Goal: Browse casually

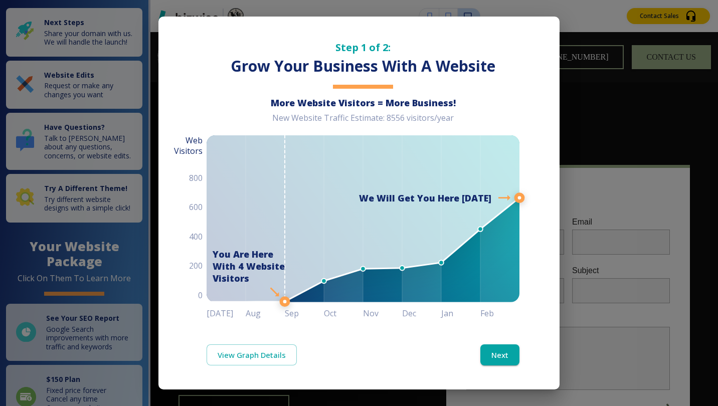
click at [499, 358] on button "Next" at bounding box center [499, 354] width 39 height 21
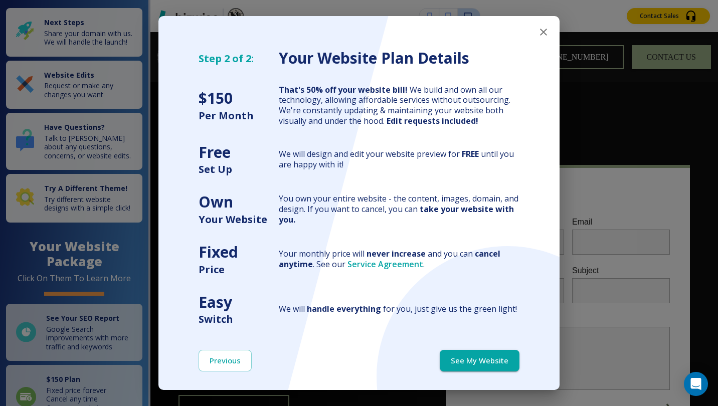
click at [472, 361] on button "See My Website" at bounding box center [480, 360] width 80 height 21
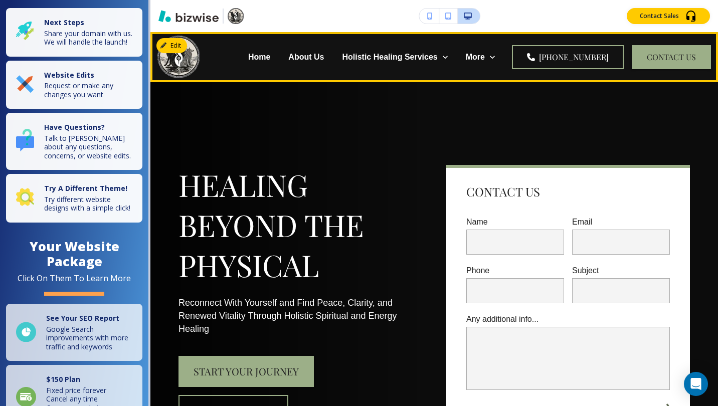
click at [267, 59] on p "Home" at bounding box center [259, 57] width 22 height 12
click at [319, 58] on p "About Us" at bounding box center [306, 57] width 36 height 12
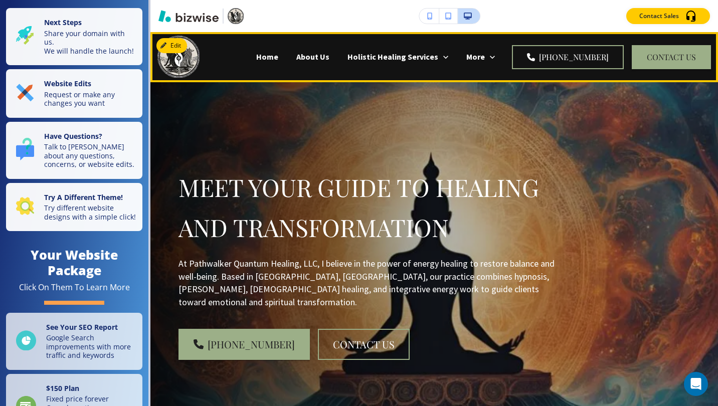
click at [256, 57] on p "Home" at bounding box center [267, 57] width 22 height 12
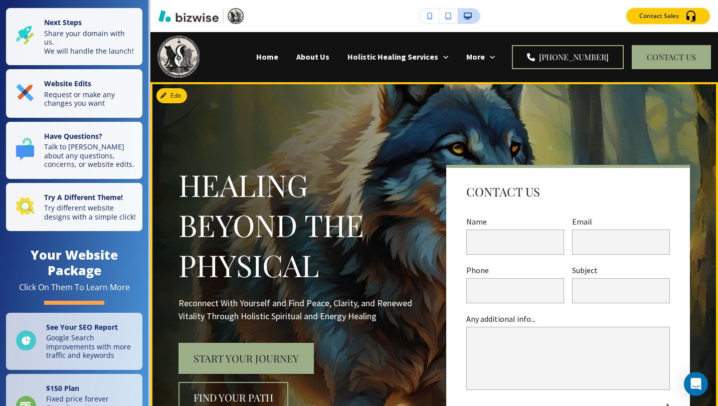
click at [242, 361] on button "Start Your Journey" at bounding box center [245, 358] width 135 height 31
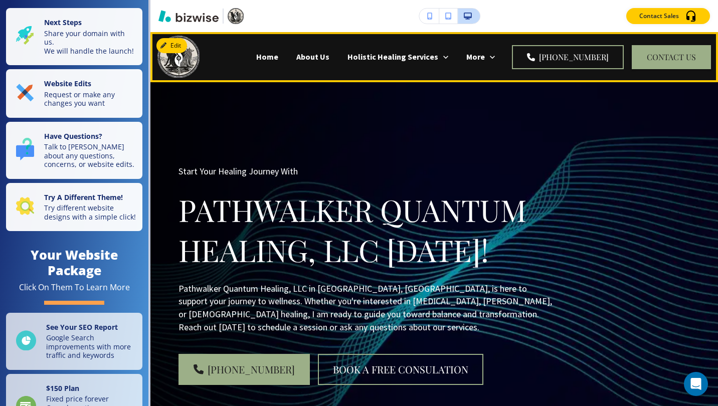
click at [247, 56] on div "Home" at bounding box center [267, 57] width 40 height 12
click at [256, 60] on p "Home" at bounding box center [267, 57] width 22 height 12
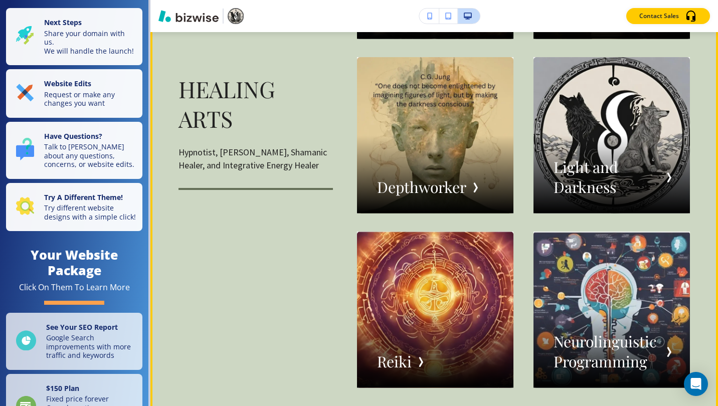
scroll to position [1504, 0]
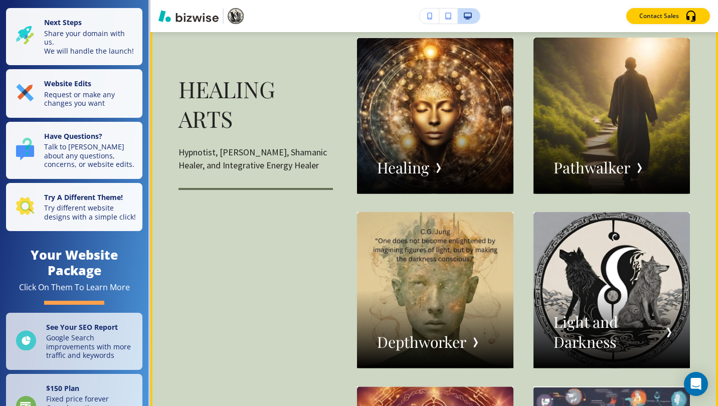
click at [418, 162] on div "button" at bounding box center [435, 116] width 156 height 156
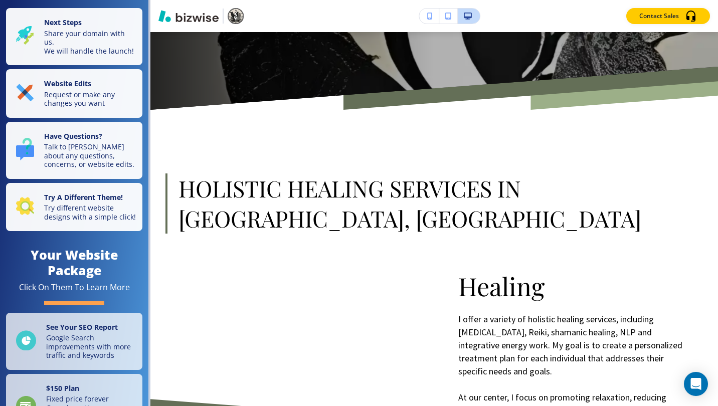
scroll to position [0, 0]
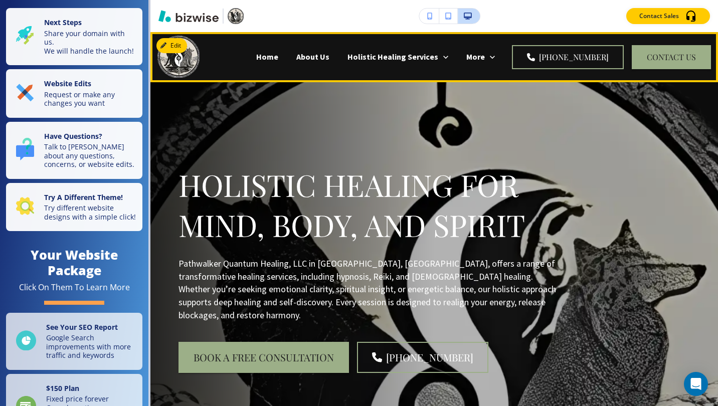
click at [256, 54] on p "Home" at bounding box center [267, 57] width 22 height 12
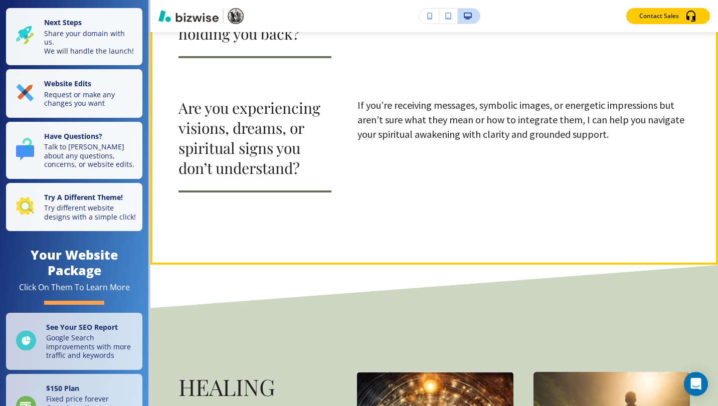
scroll to position [1336, 0]
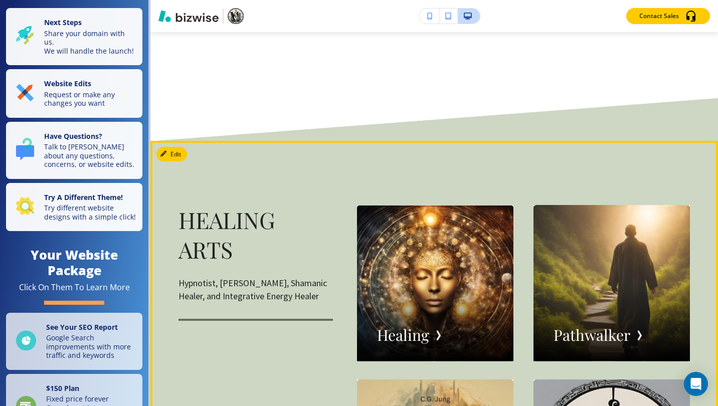
click at [421, 297] on div "button" at bounding box center [435, 283] width 156 height 156
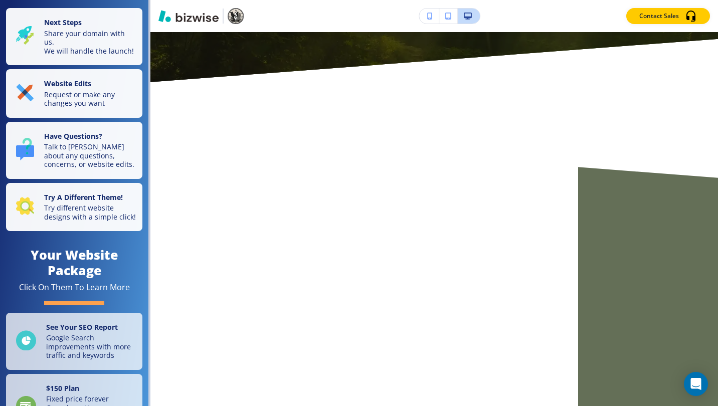
scroll to position [0, 0]
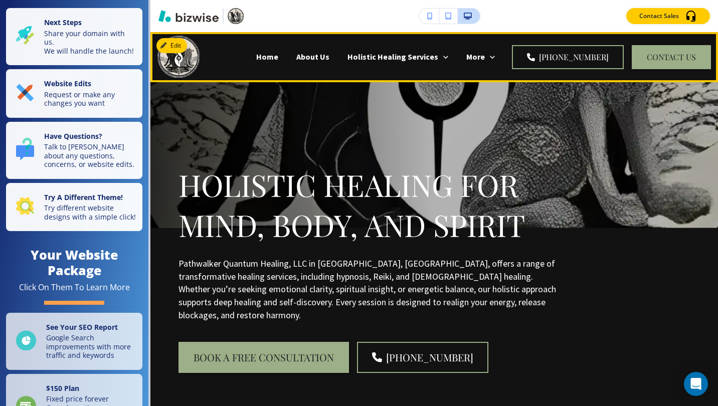
click at [256, 59] on p "Home" at bounding box center [267, 57] width 22 height 12
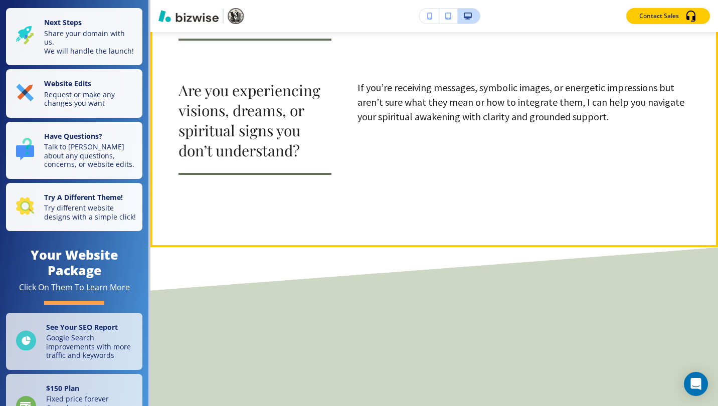
scroll to position [1337, 0]
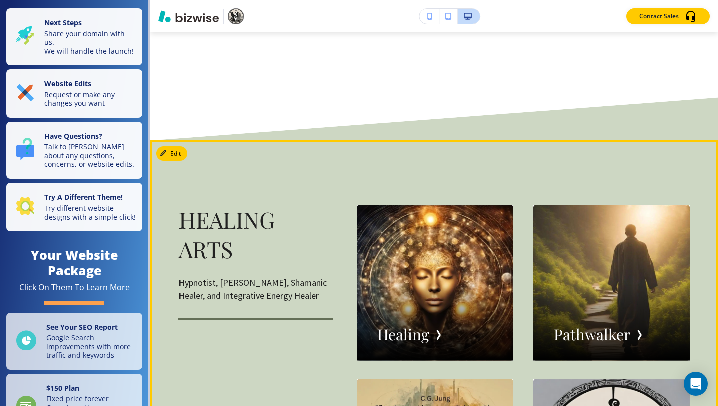
click at [615, 304] on div "button" at bounding box center [611, 283] width 156 height 156
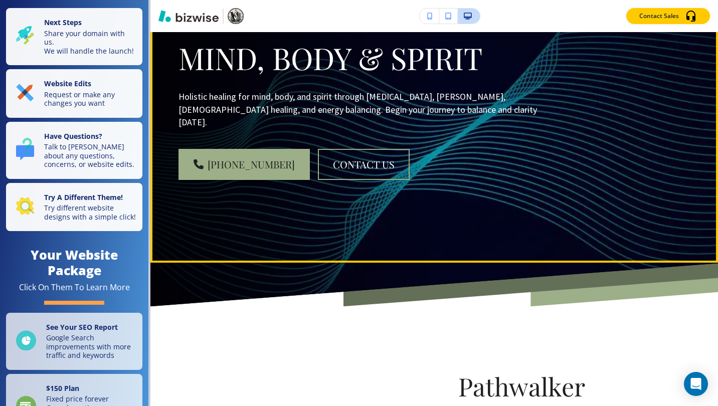
scroll to position [0, 0]
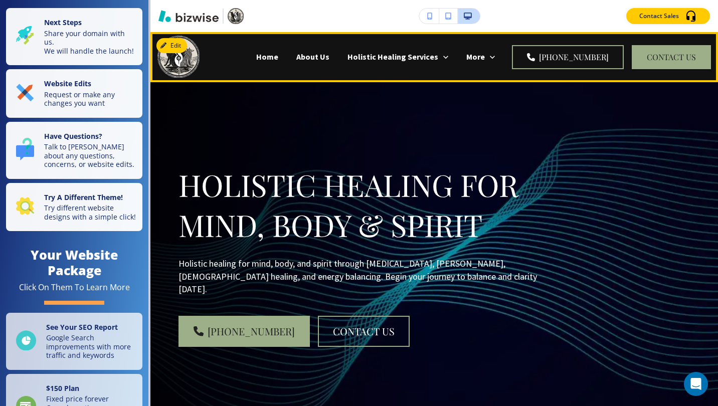
click at [256, 58] on p "Home" at bounding box center [267, 57] width 22 height 12
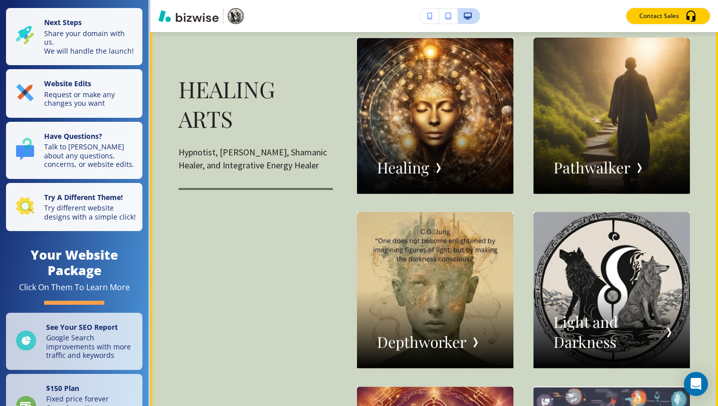
scroll to position [1671, 0]
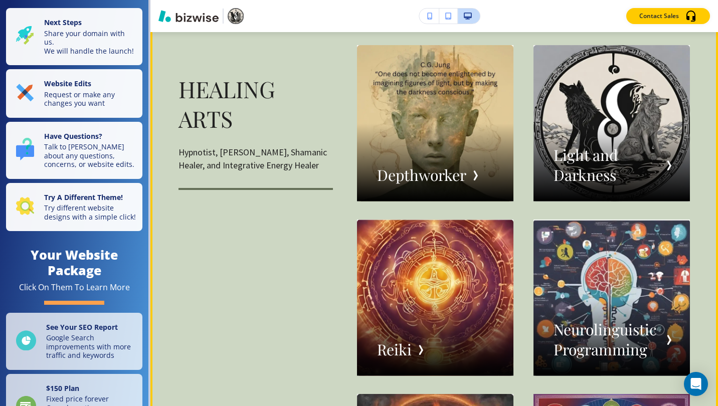
click at [420, 169] on div "button" at bounding box center [435, 123] width 156 height 156
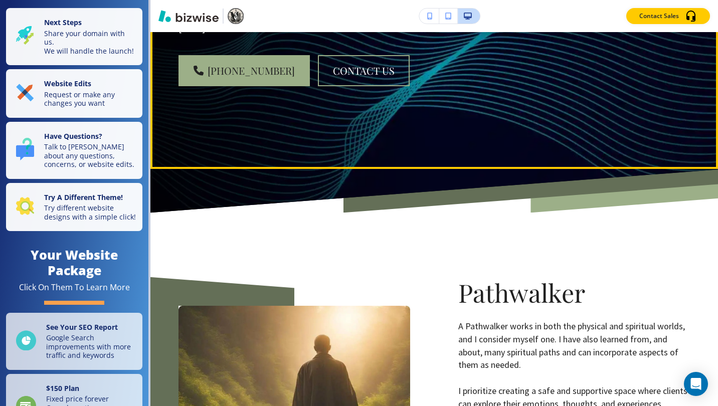
scroll to position [0, 0]
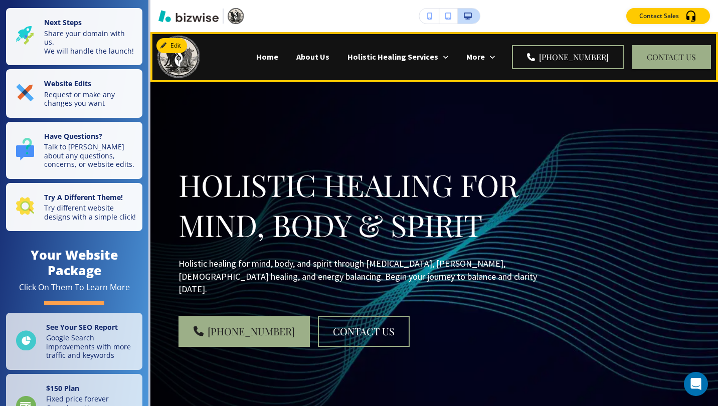
click at [256, 53] on p "Home" at bounding box center [267, 57] width 22 height 12
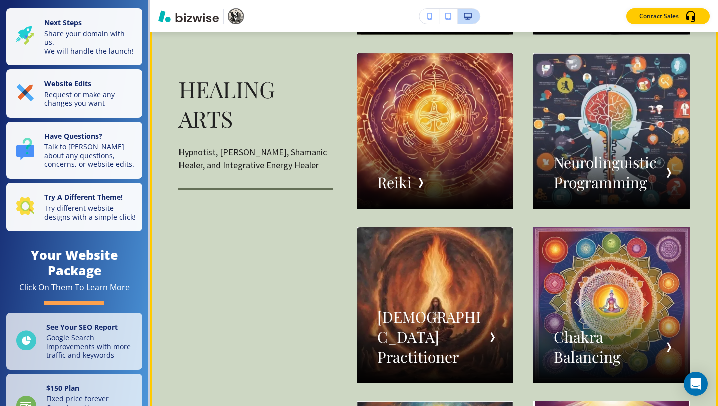
scroll to position [1671, 0]
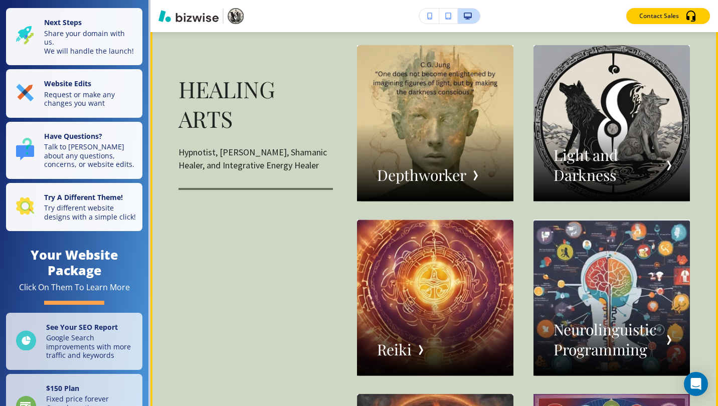
click at [435, 243] on div "button" at bounding box center [435, 298] width 156 height 156
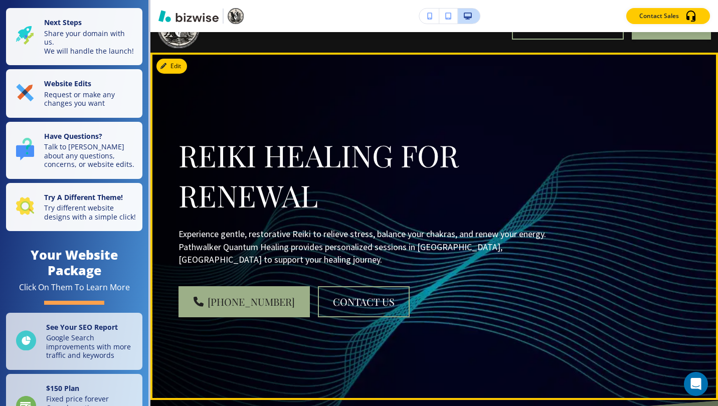
scroll to position [0, 0]
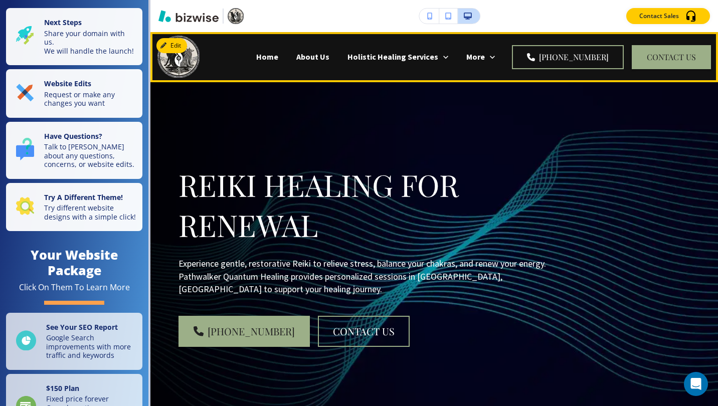
click at [256, 56] on p "Home" at bounding box center [267, 57] width 22 height 12
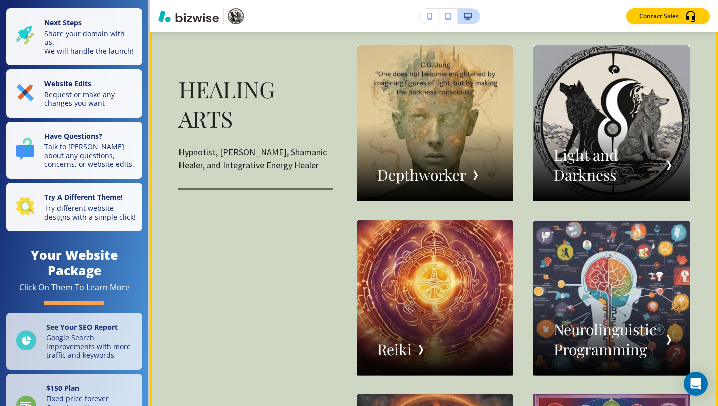
scroll to position [1838, 0]
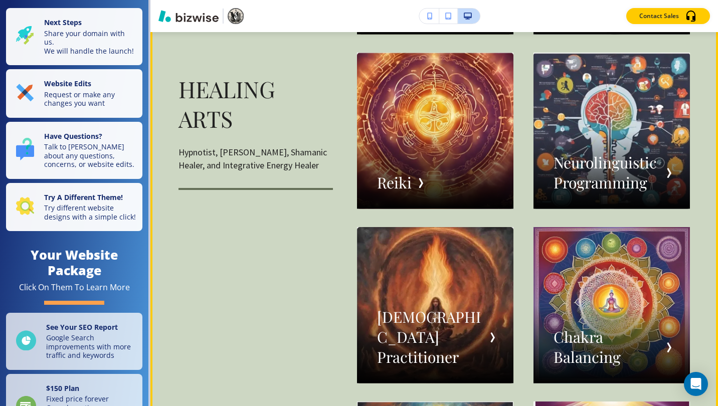
click at [576, 151] on div "button" at bounding box center [611, 131] width 156 height 156
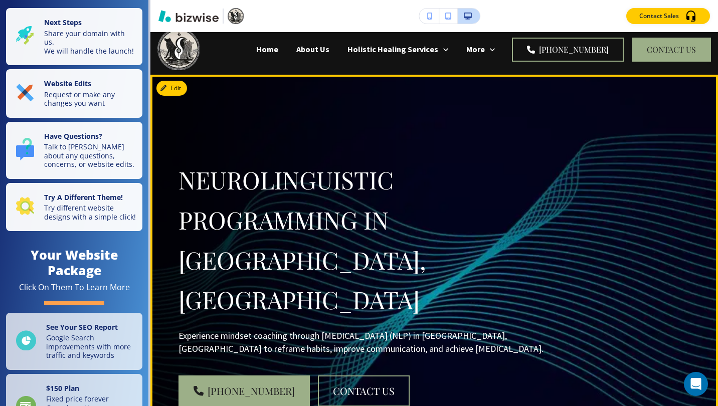
scroll to position [0, 0]
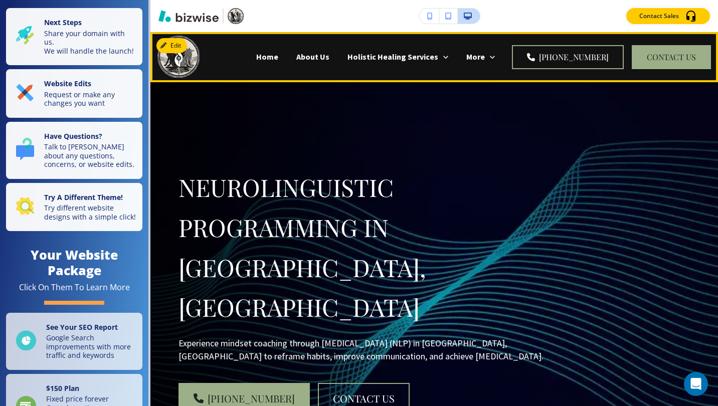
click at [256, 59] on p "Home" at bounding box center [267, 57] width 22 height 12
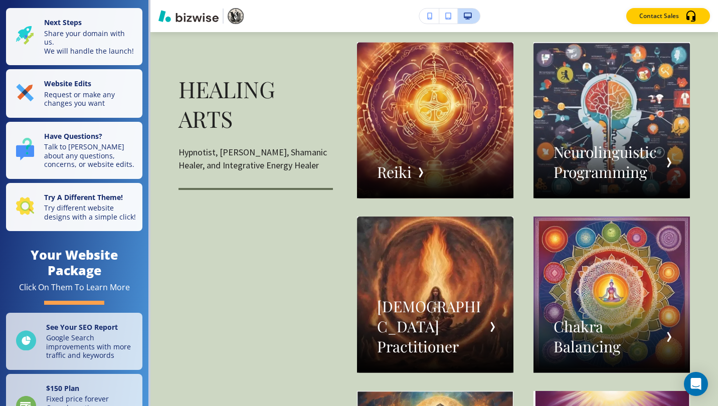
scroll to position [2005, 0]
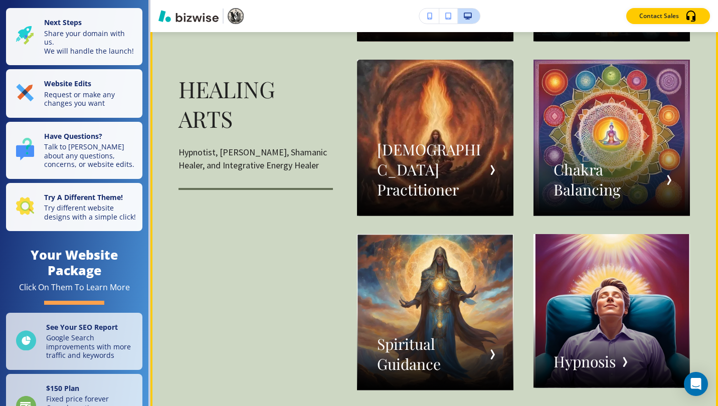
click at [423, 175] on div "button" at bounding box center [435, 138] width 156 height 156
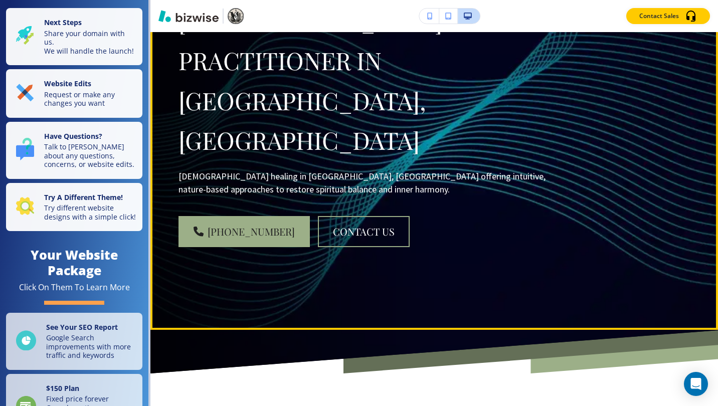
scroll to position [0, 0]
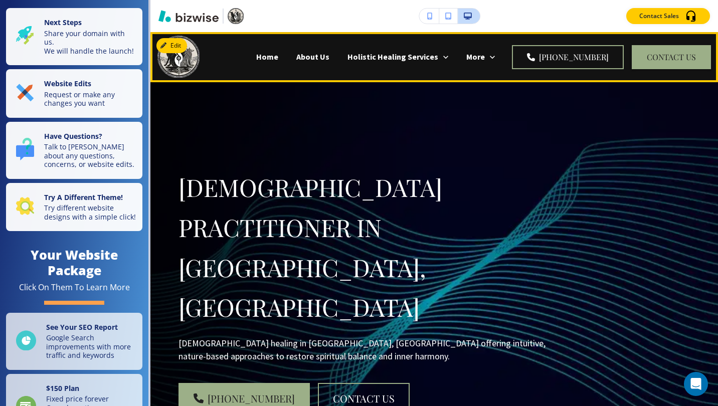
click at [256, 57] on p "Home" at bounding box center [267, 57] width 22 height 12
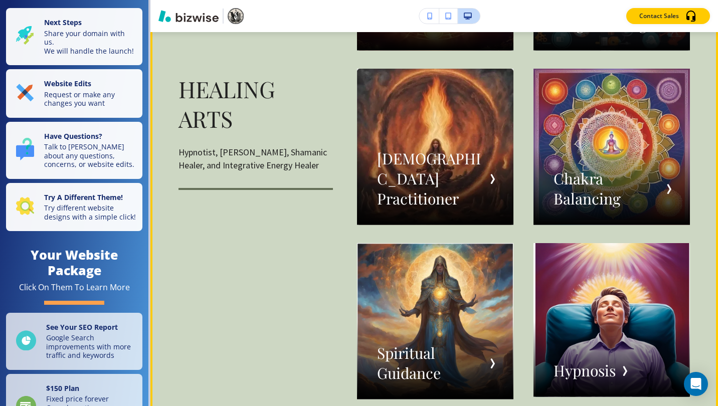
scroll to position [2005, 0]
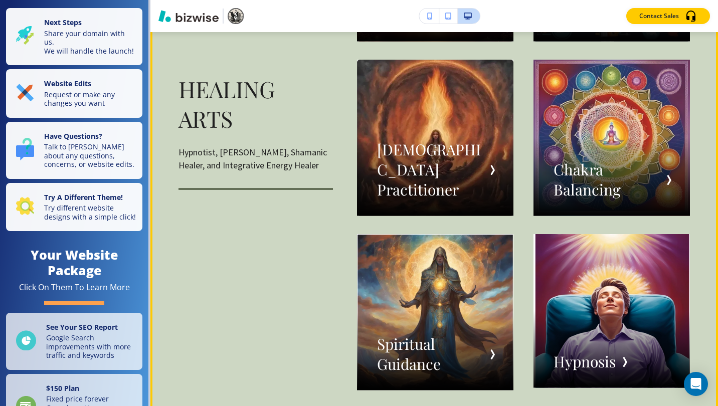
click at [576, 186] on div "button" at bounding box center [611, 138] width 156 height 156
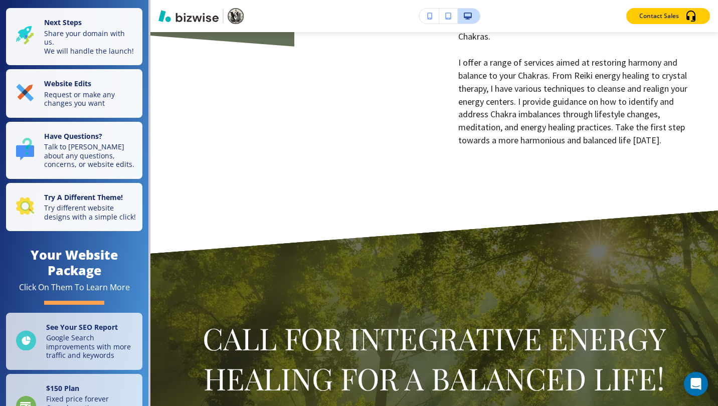
scroll to position [0, 0]
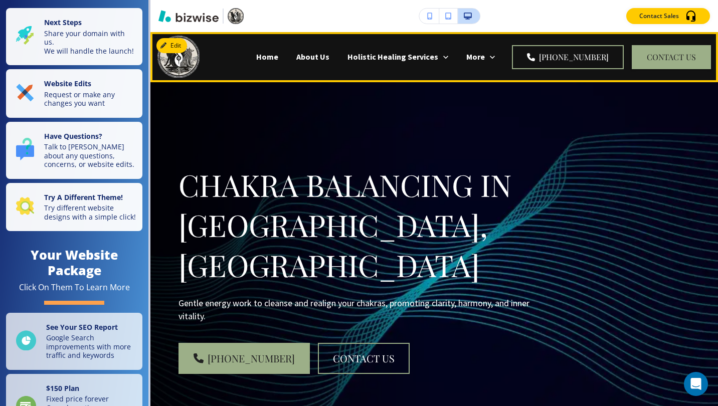
click at [256, 53] on p "Home" at bounding box center [267, 57] width 22 height 12
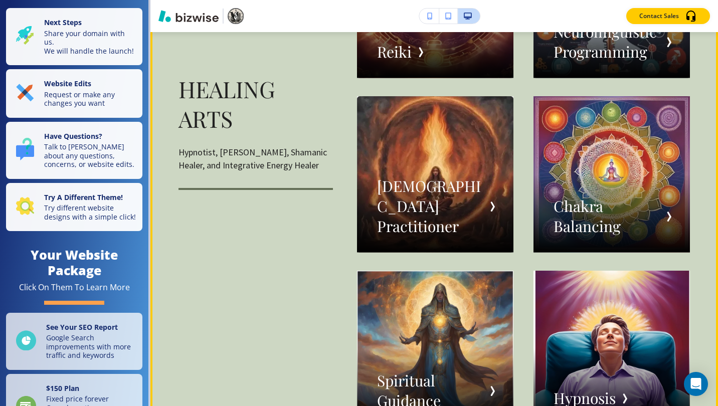
scroll to position [2005, 0]
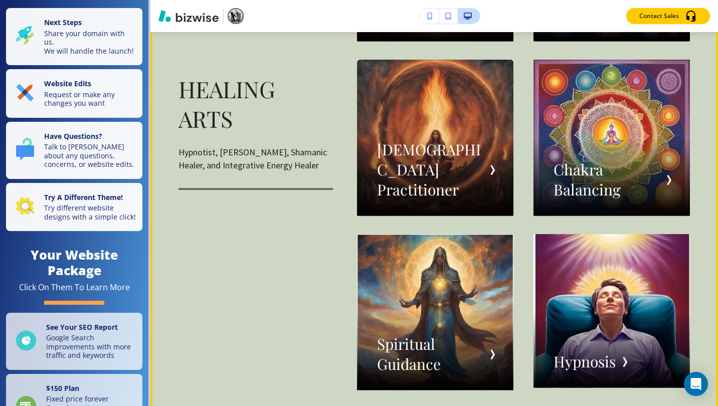
click at [458, 298] on div "button" at bounding box center [435, 312] width 156 height 156
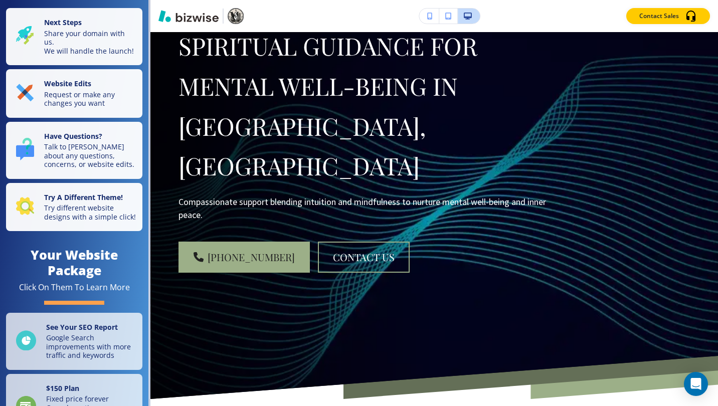
scroll to position [0, 0]
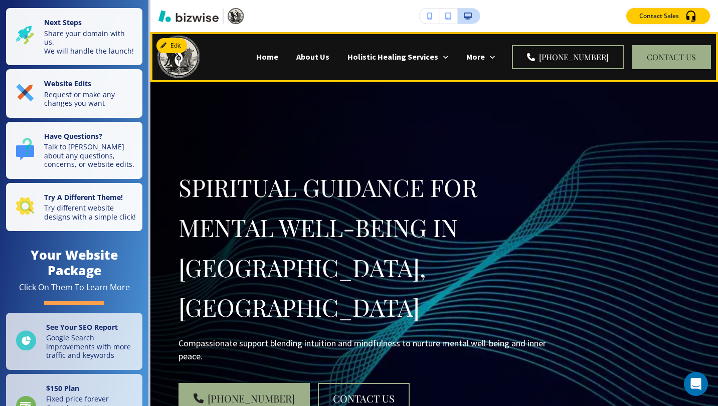
click at [256, 59] on p "Home" at bounding box center [267, 57] width 22 height 12
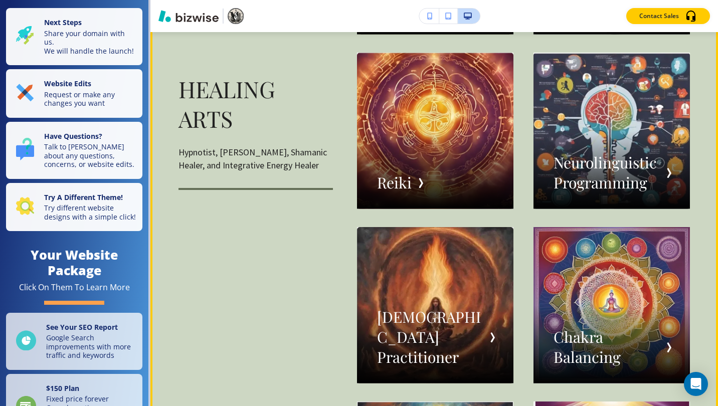
scroll to position [2172, 0]
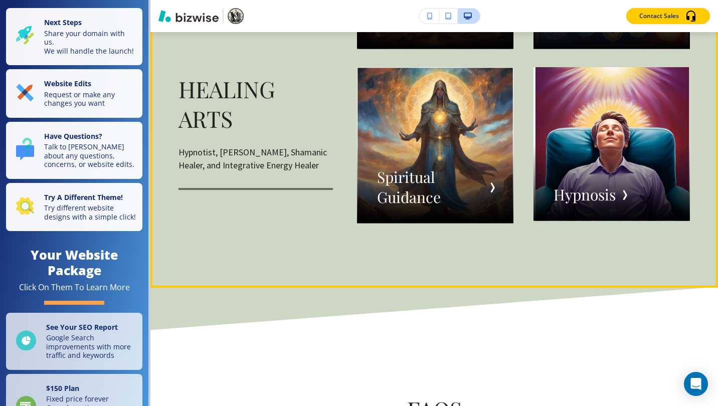
click at [578, 179] on div "button" at bounding box center [611, 144] width 156 height 154
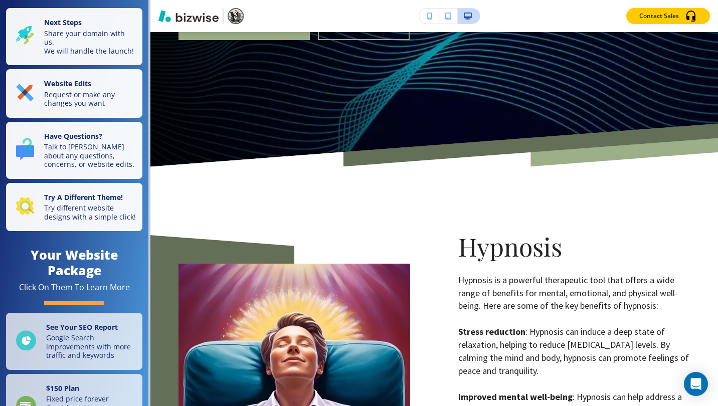
scroll to position [0, 0]
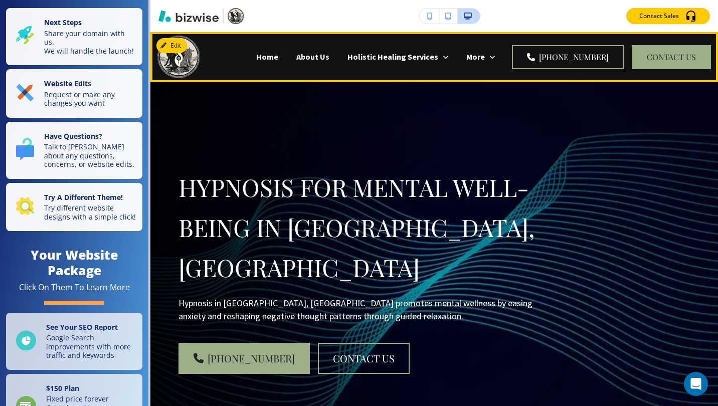
click at [256, 58] on p "Home" at bounding box center [267, 57] width 22 height 12
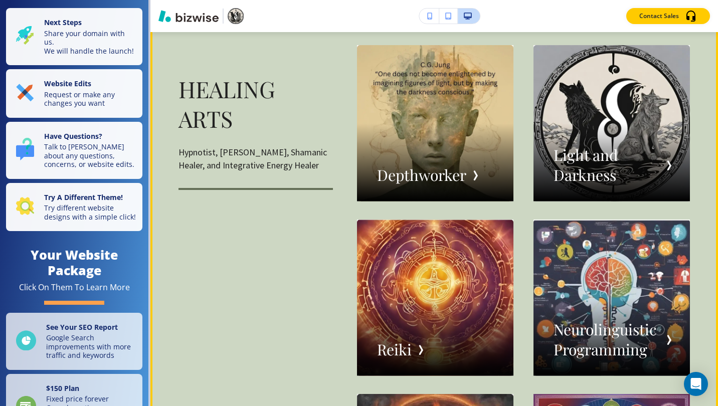
scroll to position [1504, 0]
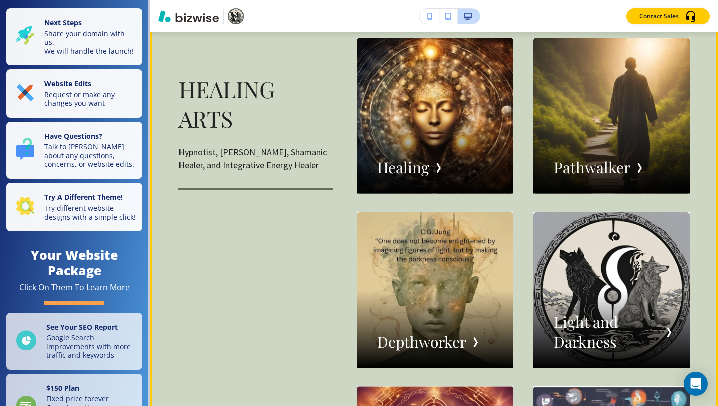
click at [401, 170] on div "button" at bounding box center [435, 116] width 156 height 156
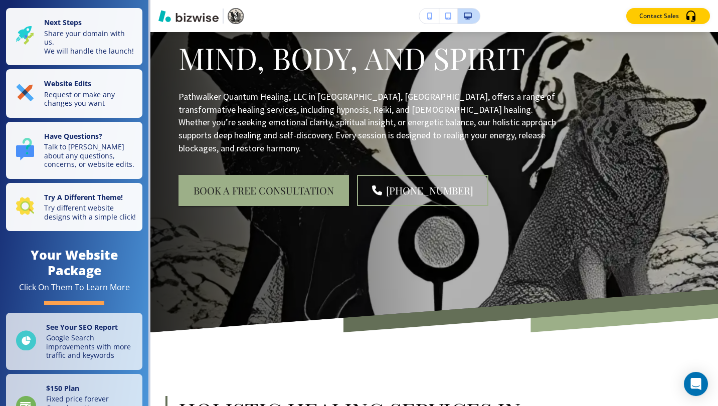
scroll to position [0, 0]
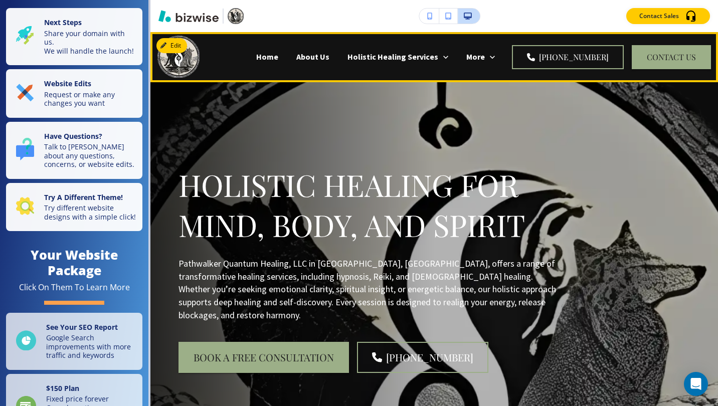
click at [247, 57] on div "Home" at bounding box center [267, 57] width 40 height 12
click at [256, 58] on p "Home" at bounding box center [267, 57] width 22 height 12
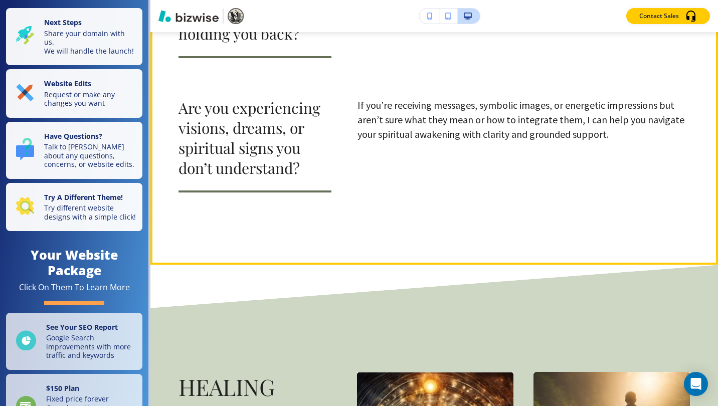
scroll to position [1336, 0]
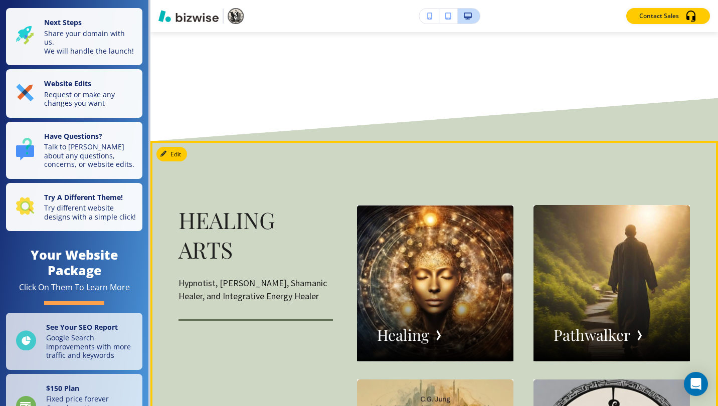
click at [578, 236] on div "button" at bounding box center [611, 283] width 156 height 156
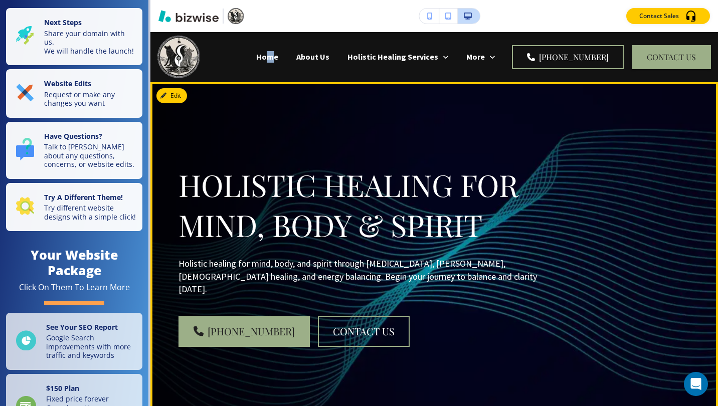
scroll to position [0, 0]
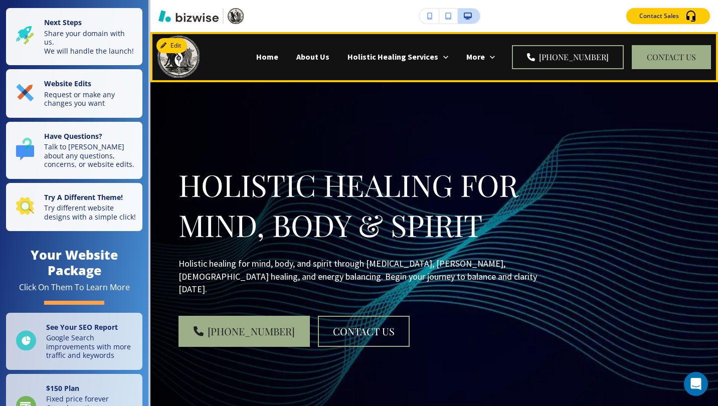
click at [256, 58] on p "Home" at bounding box center [267, 57] width 22 height 12
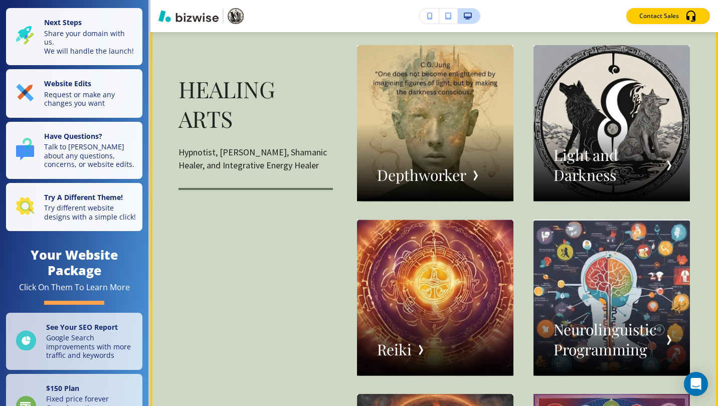
scroll to position [1504, 0]
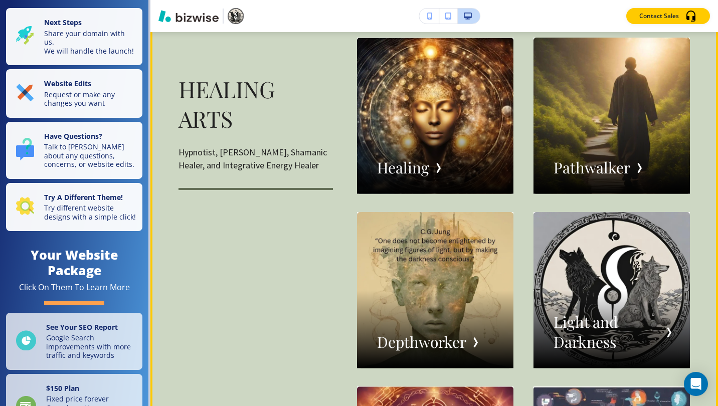
click at [391, 165] on div "button" at bounding box center [435, 116] width 156 height 156
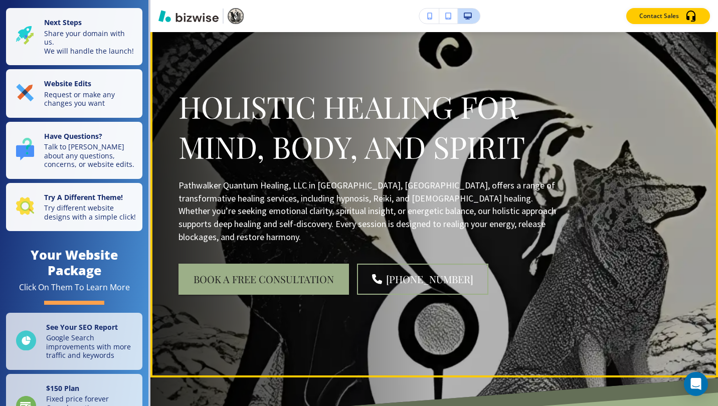
scroll to position [0, 0]
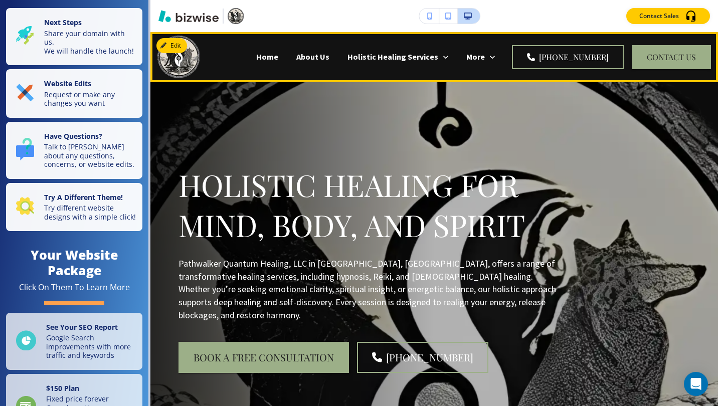
click at [296, 57] on p "About Us" at bounding box center [312, 57] width 33 height 12
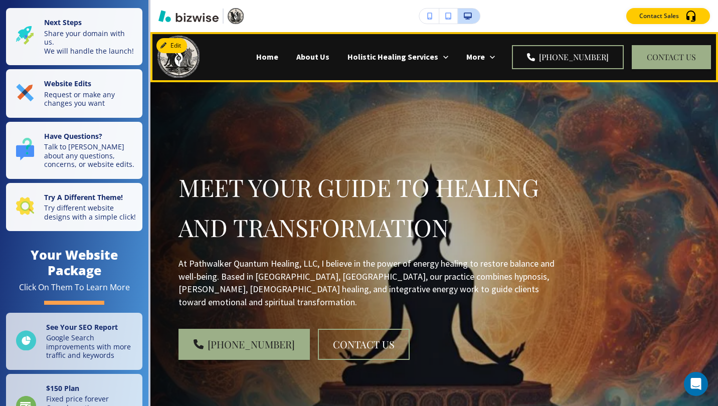
click at [256, 58] on p "Home" at bounding box center [267, 57] width 22 height 12
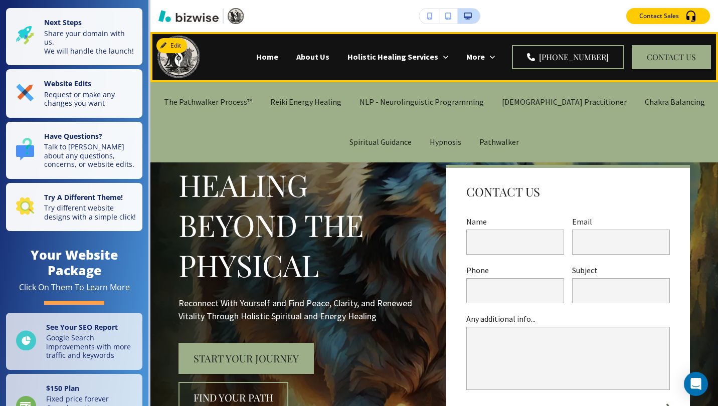
click at [252, 99] on p "The Pathwalker Process™" at bounding box center [208, 102] width 88 height 12
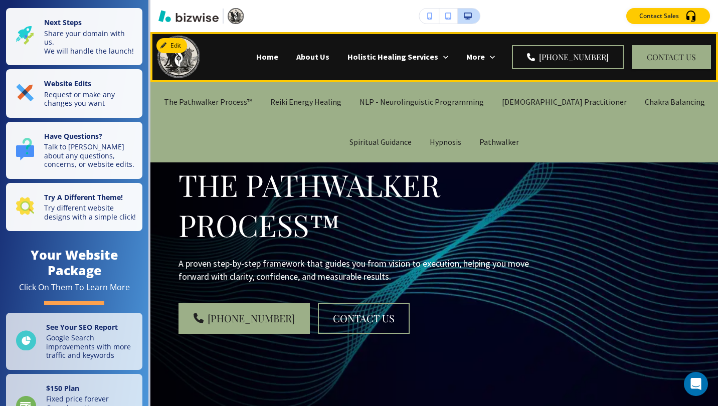
click at [339, 101] on p "Reiki Energy Healing" at bounding box center [305, 102] width 71 height 12
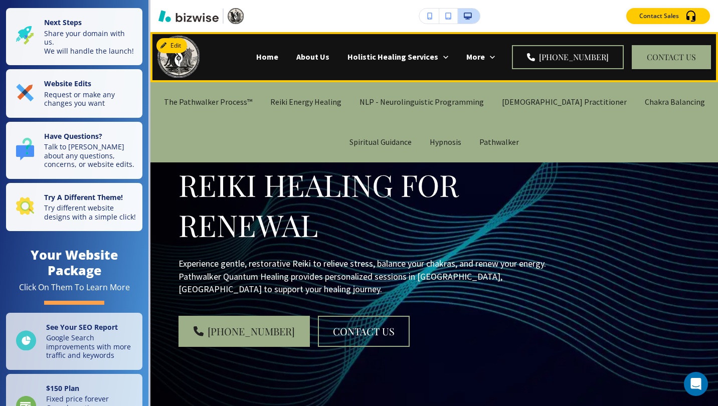
click at [404, 102] on p "NLP - Neurolinguistic Programming" at bounding box center [421, 102] width 124 height 12
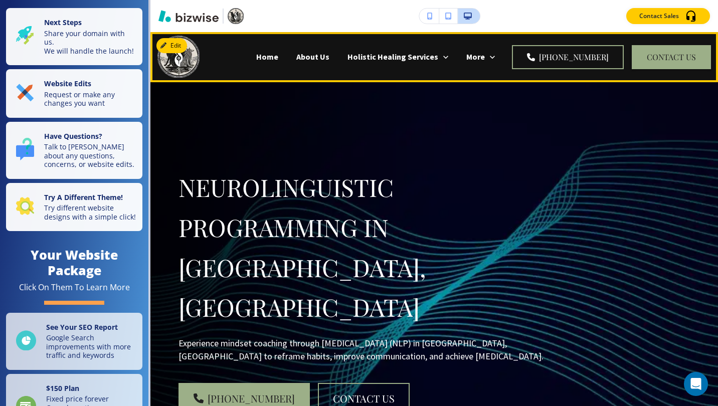
click at [298, 91] on p "Testimonials" at bounding box center [274, 97] width 48 height 12
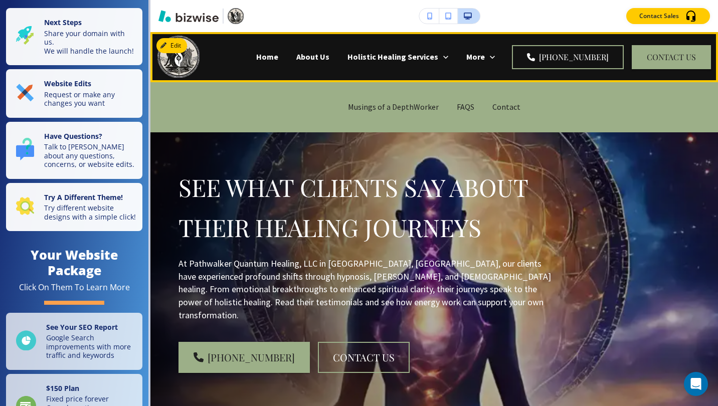
click at [466, 106] on p "FAQS" at bounding box center [466, 107] width 18 height 12
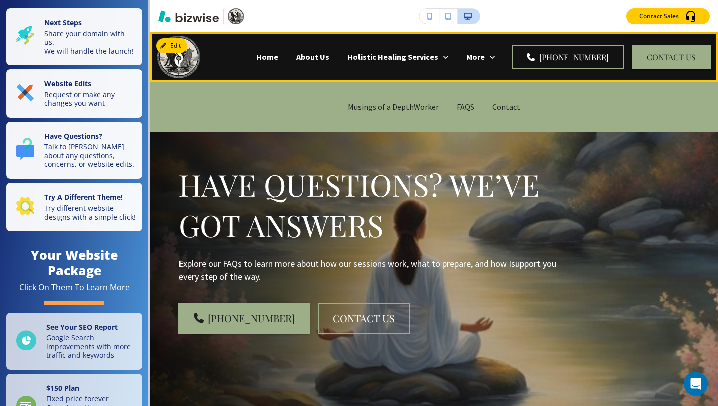
click at [502, 108] on p "Contact" at bounding box center [506, 107] width 28 height 12
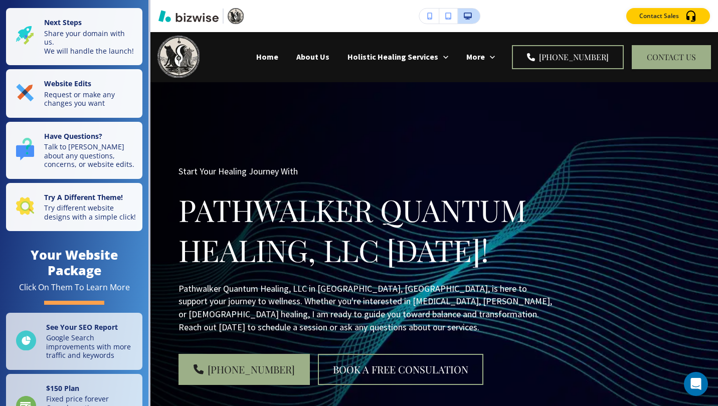
click at [432, 14] on button "button" at bounding box center [429, 16] width 20 height 15
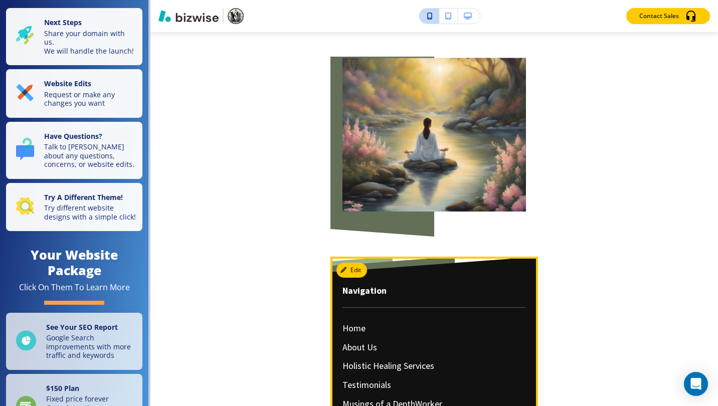
scroll to position [2406, 0]
